Goal: Find specific page/section

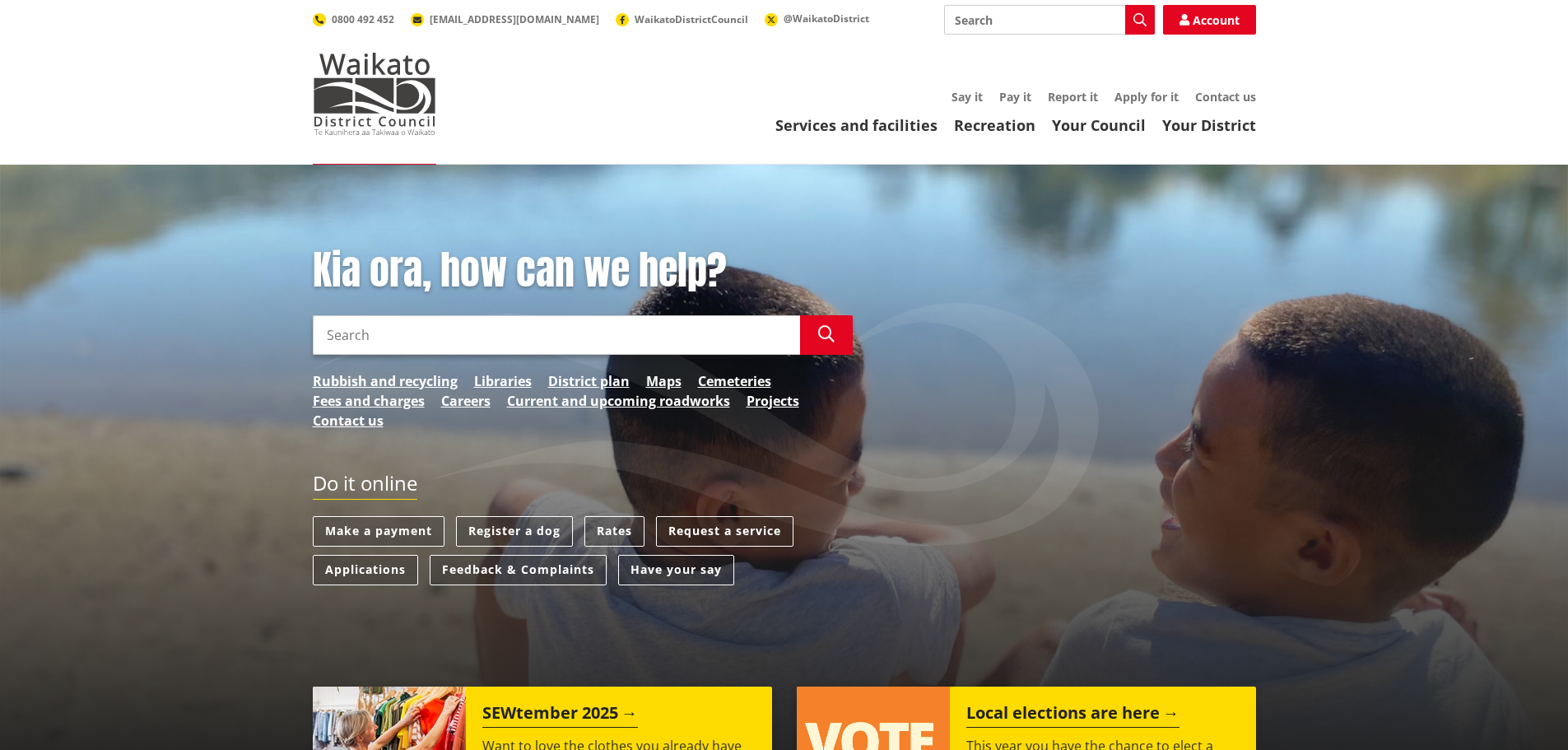
click at [382, 331] on input "Search" at bounding box center [556, 335] width 487 height 40
paste input "[STREET_ADDRESS][PERSON_NAME][PERSON_NAME]"
type input "47 Paul Crescent, Hamilton 3214"
click at [829, 336] on icon "button" at bounding box center [827, 335] width 17 height 17
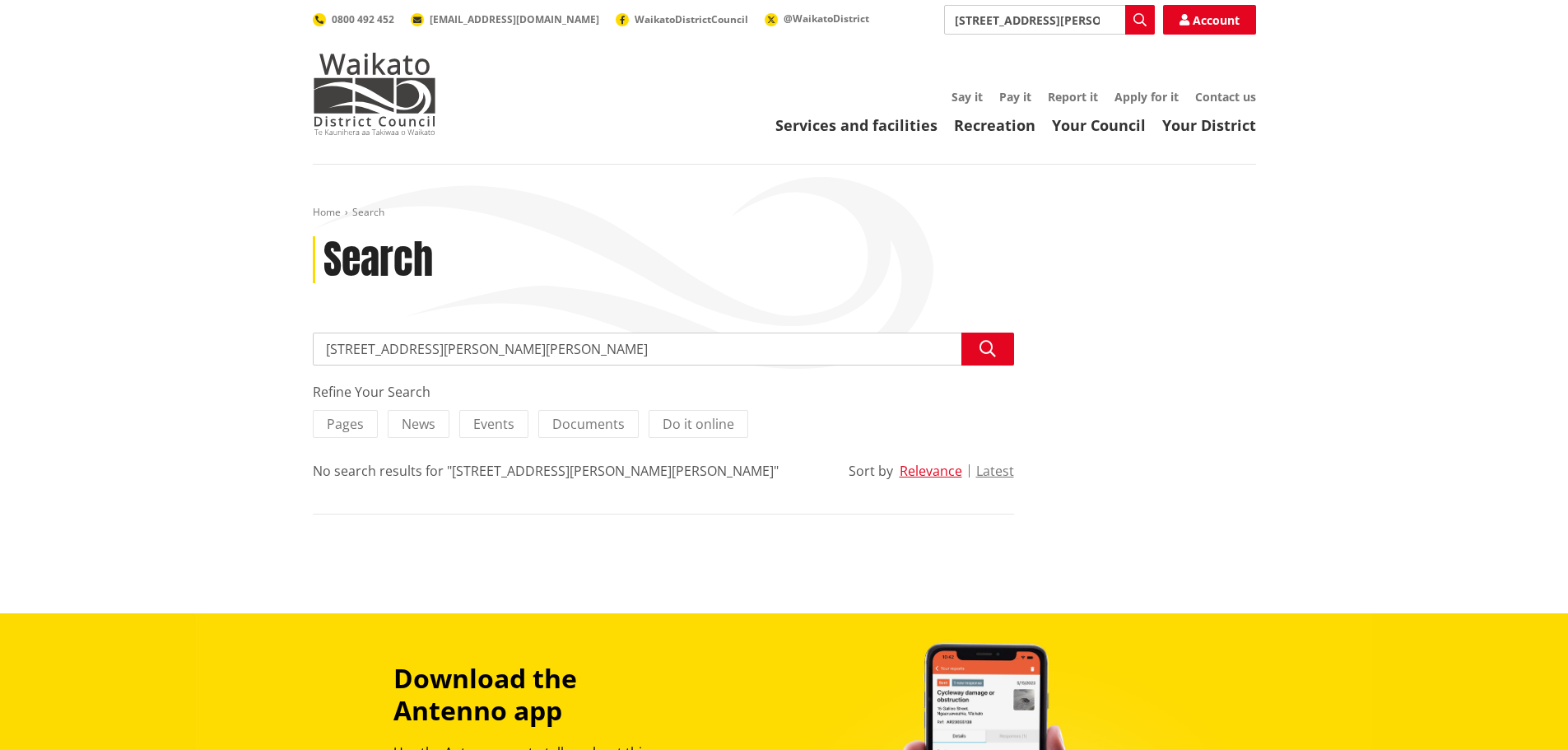
drag, startPoint x: 549, startPoint y: 352, endPoint x: 203, endPoint y: 352, distance: 346.0
click at [204, 352] on div "Home Search Search Search 47 Paul Crescent, Hamilton 3214 Search Refine Your Se…" at bounding box center [784, 389] width 1568 height 449
click at [355, 107] on img at bounding box center [374, 94] width 123 height 83
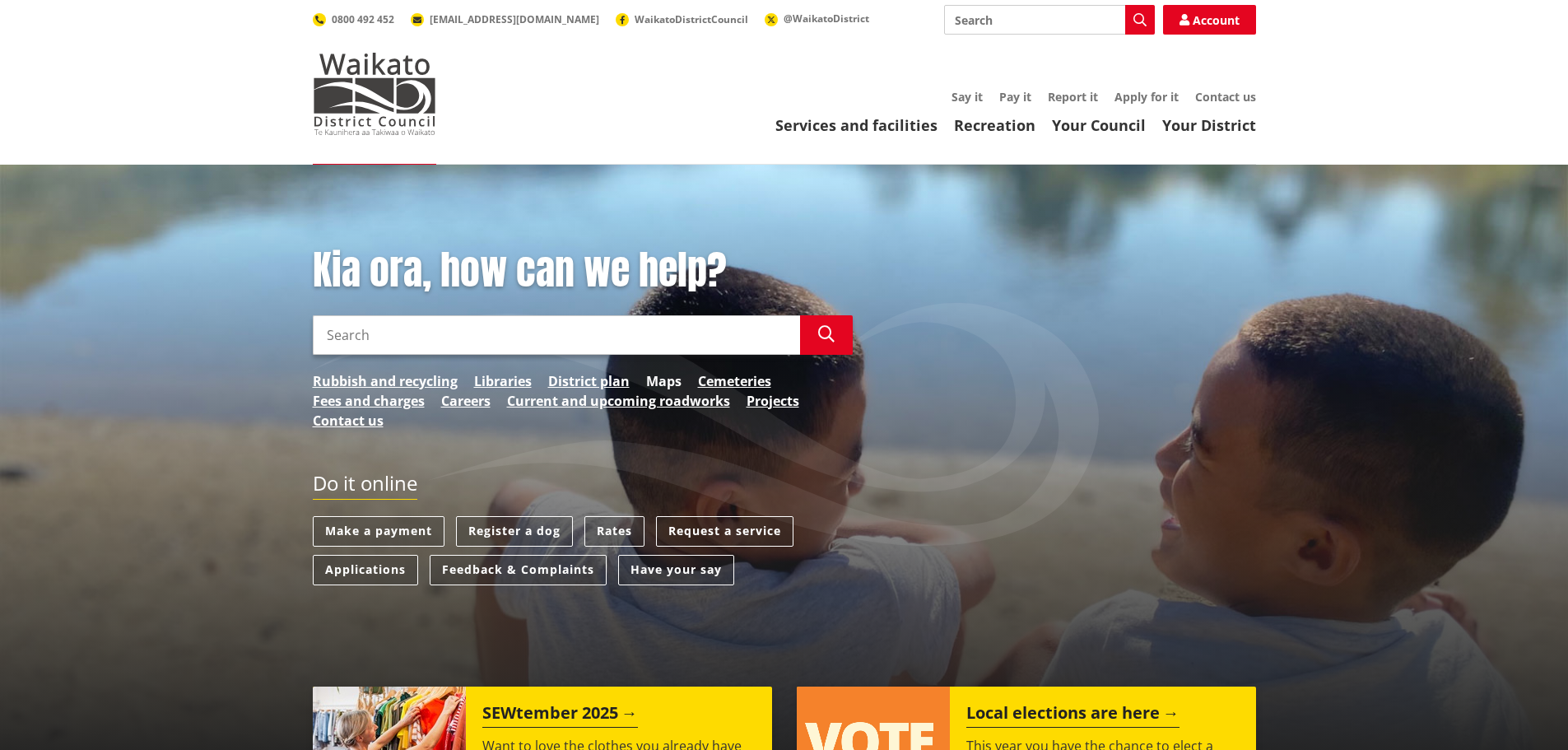
click at [659, 376] on link "Maps" at bounding box center [663, 381] width 36 height 20
